Goal: Task Accomplishment & Management: Manage account settings

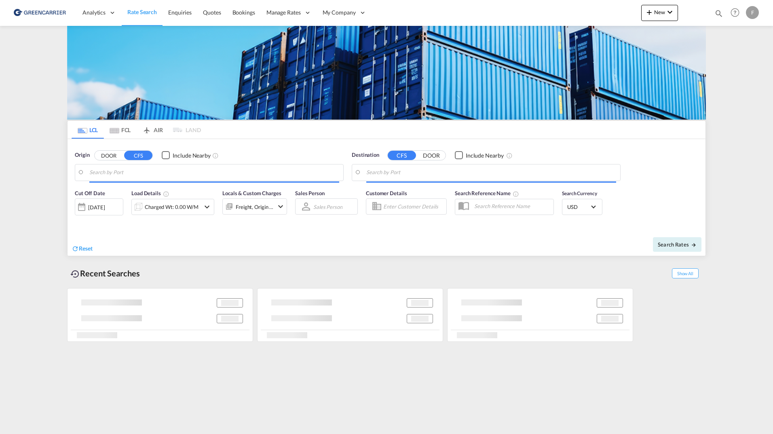
type input "[GEOGRAPHIC_DATA], [GEOGRAPHIC_DATA]"
type input "[US_STATE], [GEOGRAPHIC_DATA], USNYC"
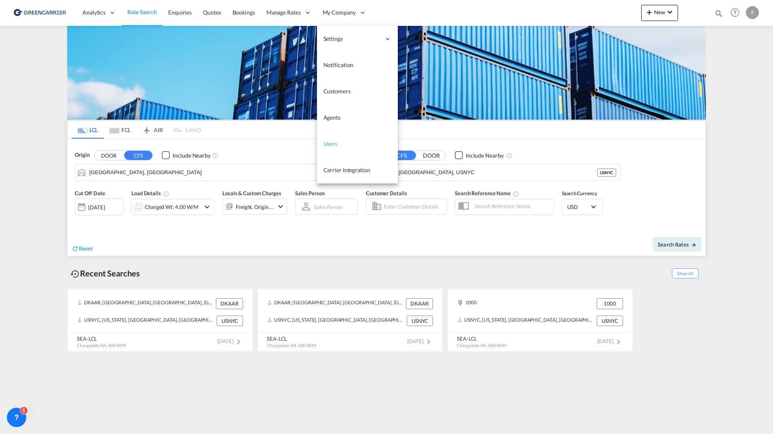
click at [339, 150] on link "Users" at bounding box center [357, 144] width 81 height 26
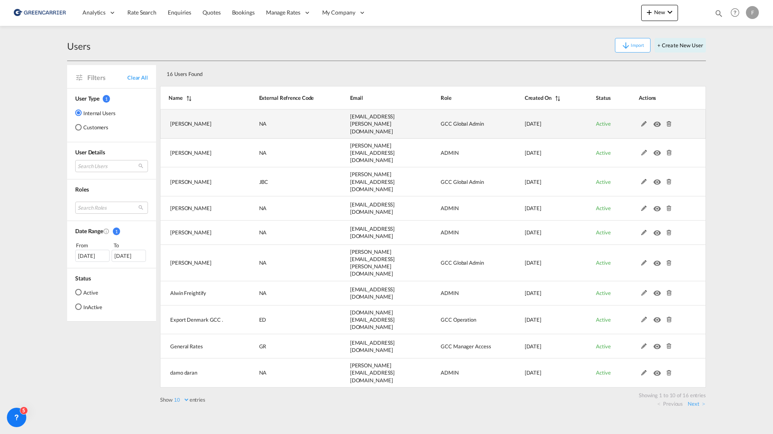
click at [645, 121] on md-icon at bounding box center [643, 124] width 11 height 6
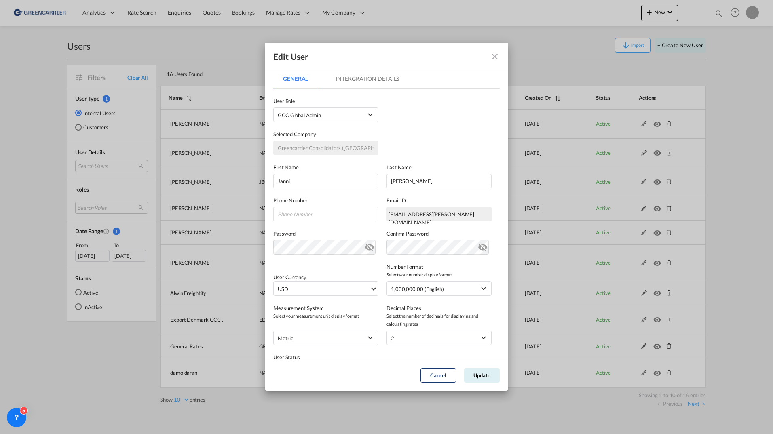
click at [356, 79] on md-tab-item "Intergration Details" at bounding box center [367, 78] width 83 height 19
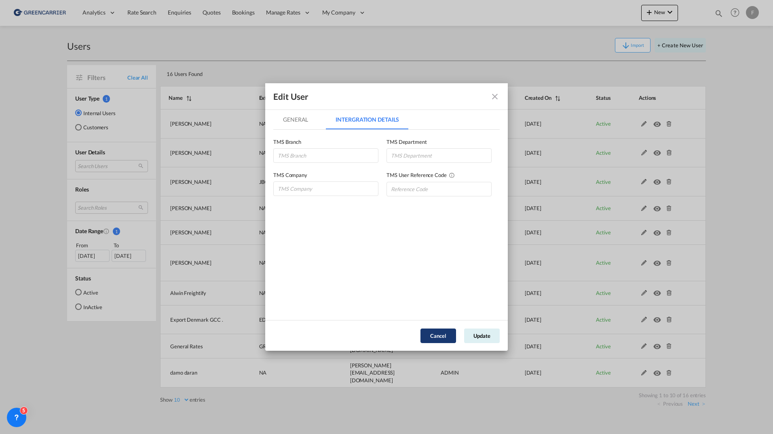
click at [440, 343] on button "Cancel" at bounding box center [438, 336] width 36 height 15
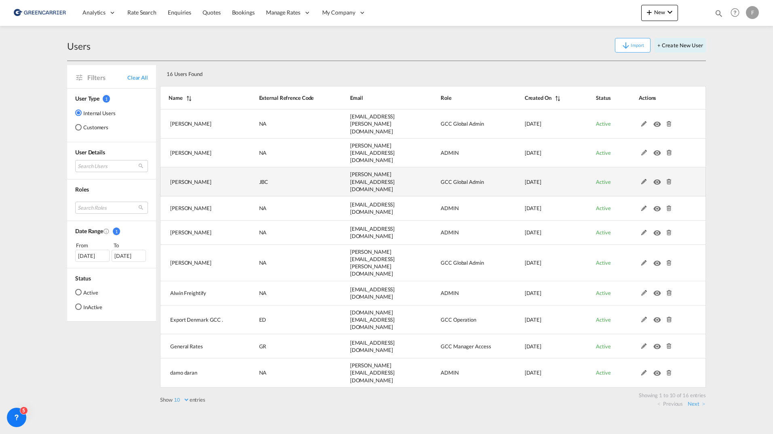
click at [638, 175] on td at bounding box center [661, 181] width 87 height 29
click at [640, 179] on md-icon at bounding box center [643, 182] width 11 height 6
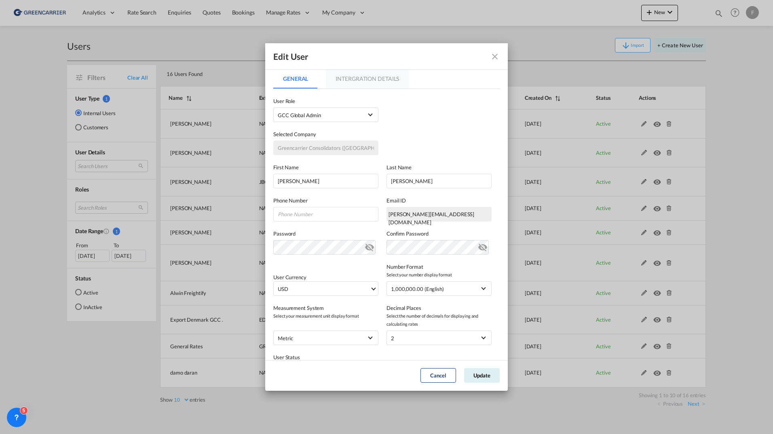
click at [343, 79] on md-tab-item "Intergration Details" at bounding box center [367, 78] width 83 height 19
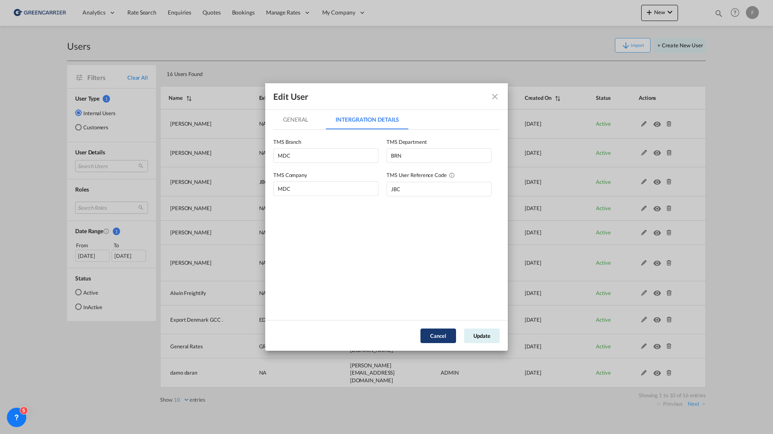
click at [439, 332] on button "Cancel" at bounding box center [438, 336] width 36 height 15
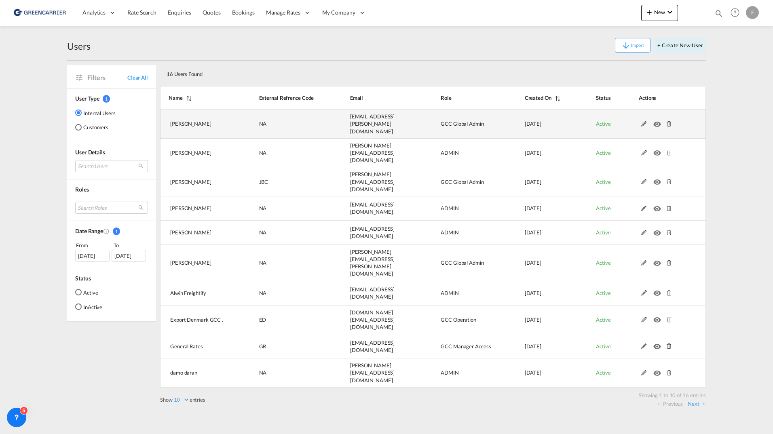
click at [642, 121] on md-icon at bounding box center [643, 124] width 11 height 6
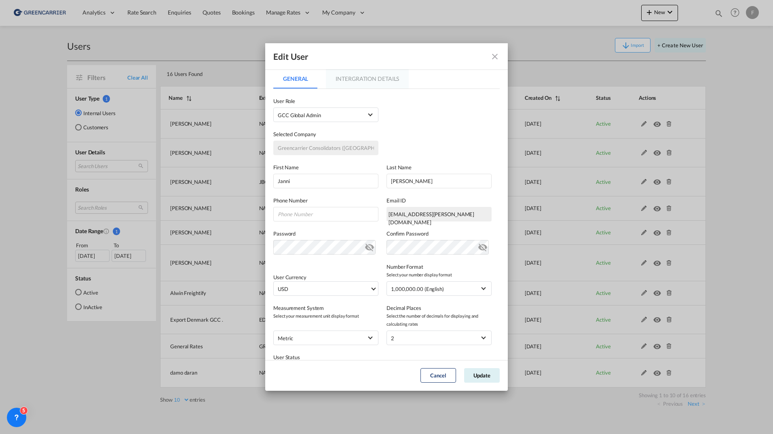
click at [346, 76] on md-tab-item "Intergration Details" at bounding box center [367, 78] width 83 height 19
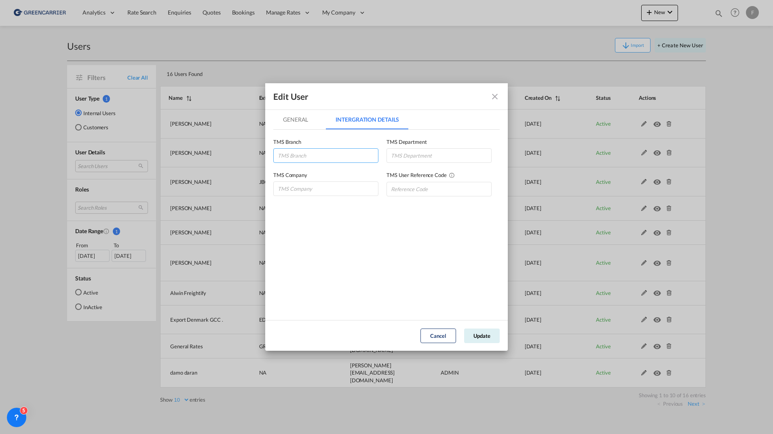
click at [325, 154] on input "GeneralIntergration Details ..." at bounding box center [325, 155] width 105 height 15
type input "MDC"
type input "BRN"
click at [329, 185] on input "GeneralIntergration Details ..." at bounding box center [325, 188] width 105 height 15
click at [314, 188] on input "GeneralIntergration Details ..." at bounding box center [325, 188] width 105 height 15
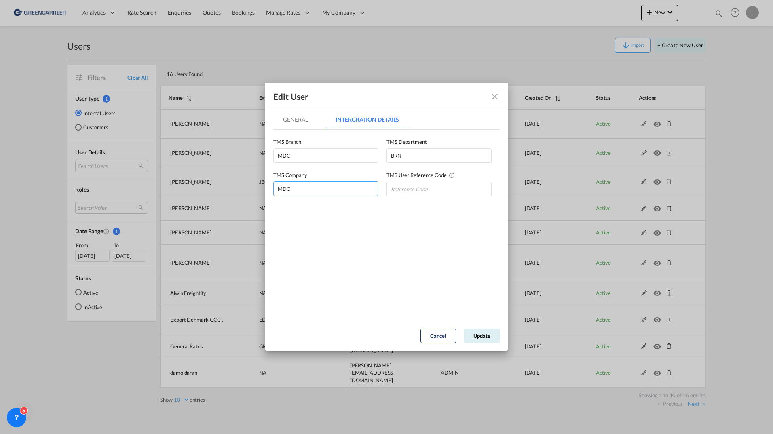
type input "MDC"
type input "JH"
click at [483, 341] on button "Update" at bounding box center [482, 336] width 36 height 15
